Goal: Task Accomplishment & Management: Manage account settings

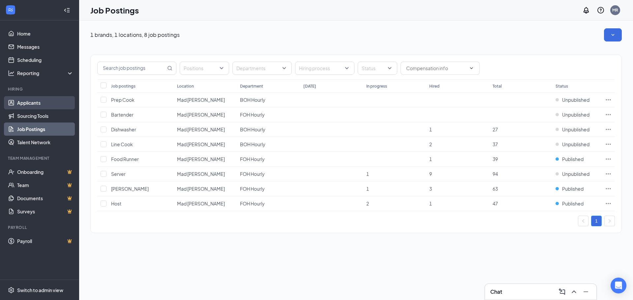
click at [42, 104] on link "Applicants" at bounding box center [45, 102] width 56 height 13
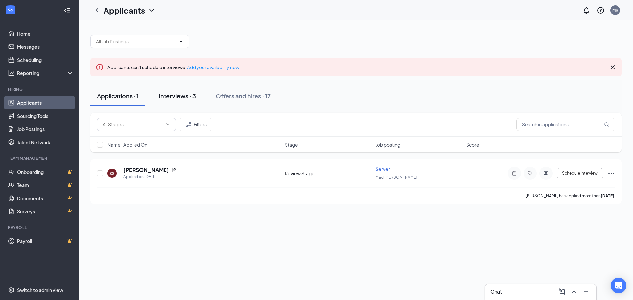
click at [172, 97] on div "Interviews · 3" at bounding box center [177, 96] width 37 height 8
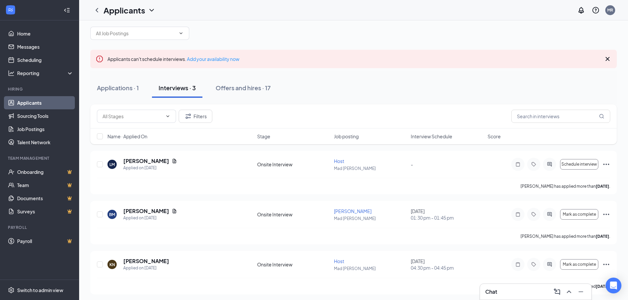
scroll to position [11, 0]
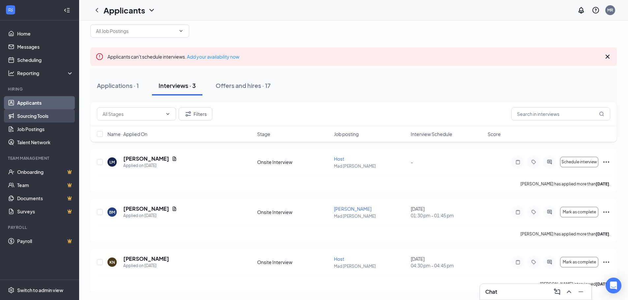
click at [56, 118] on link "Sourcing Tools" at bounding box center [45, 115] width 56 height 13
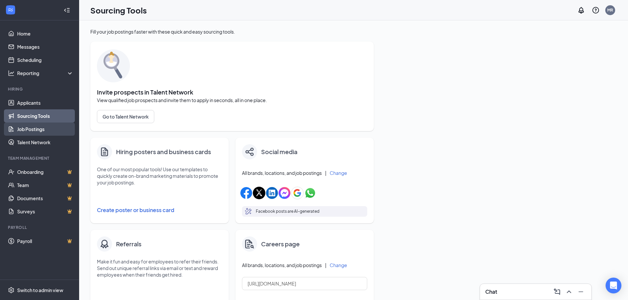
click at [50, 128] on link "Job Postings" at bounding box center [45, 129] width 56 height 13
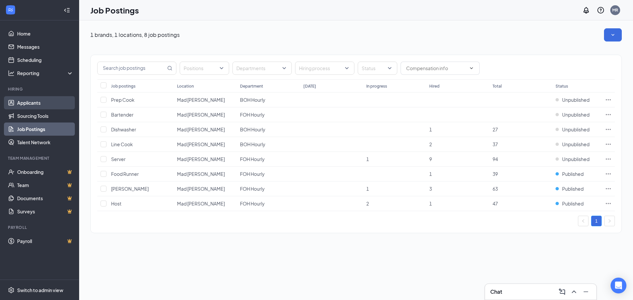
click at [46, 106] on link "Applicants" at bounding box center [45, 102] width 56 height 13
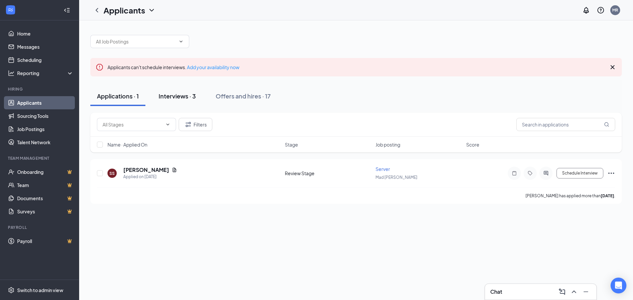
click at [182, 94] on div "Interviews · 3" at bounding box center [177, 96] width 37 height 8
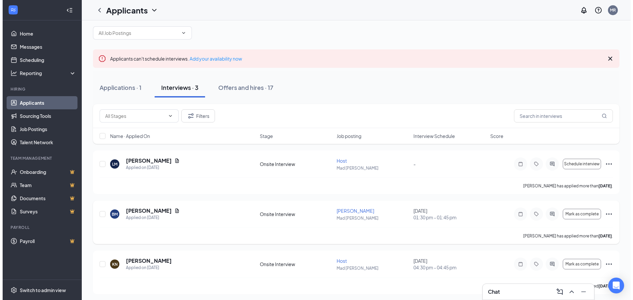
scroll to position [11, 0]
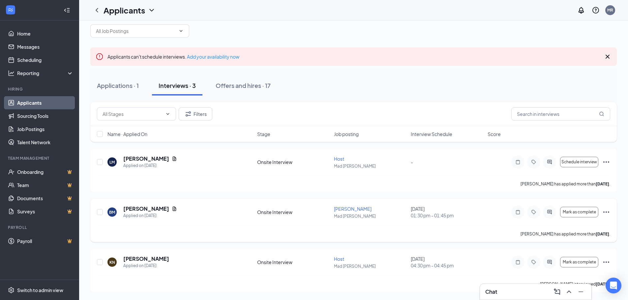
click at [548, 217] on div at bounding box center [549, 212] width 13 height 13
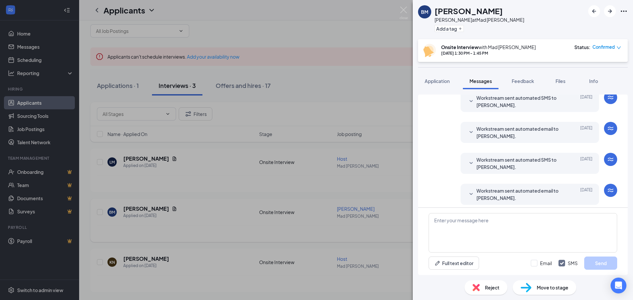
scroll to position [394, 0]
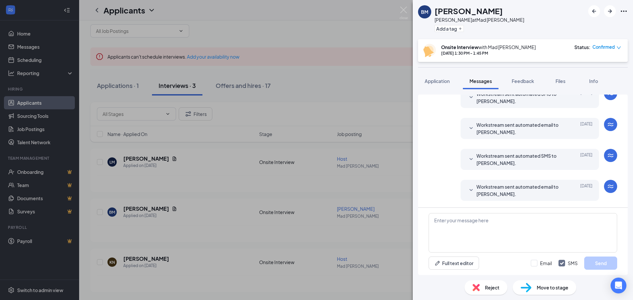
click at [506, 191] on span "Workstream sent automated email to [PERSON_NAME]." at bounding box center [519, 190] width 86 height 15
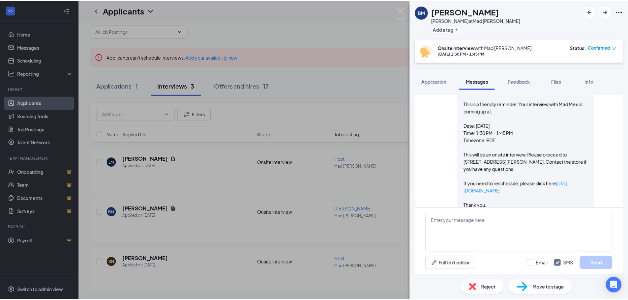
scroll to position [526, 0]
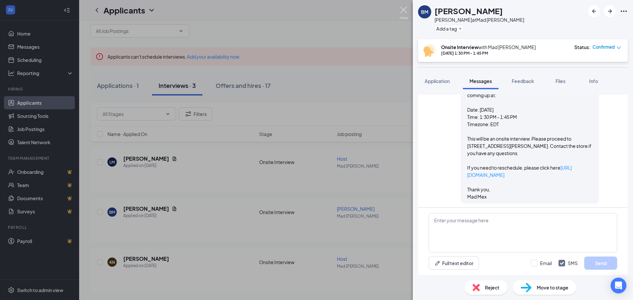
click at [403, 12] on img at bounding box center [404, 13] width 8 height 13
